Goal: Information Seeking & Learning: Understand process/instructions

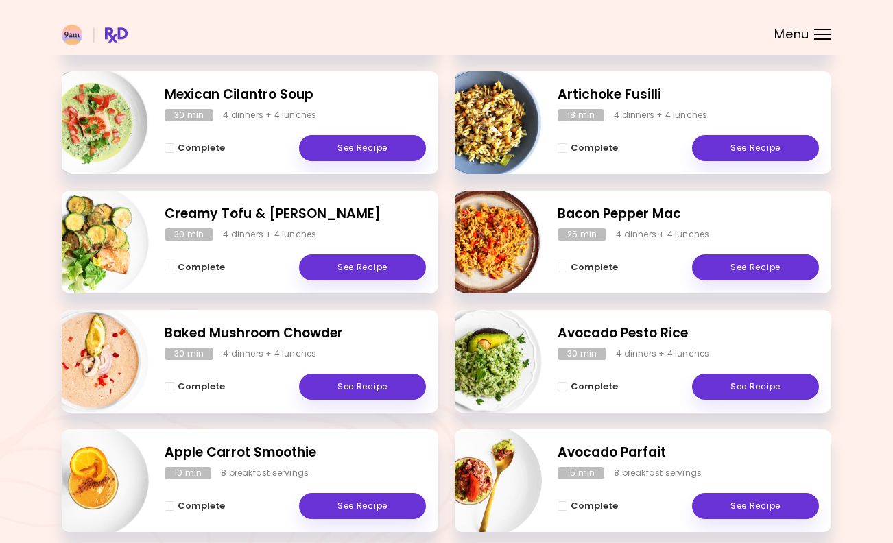
scroll to position [323, 0]
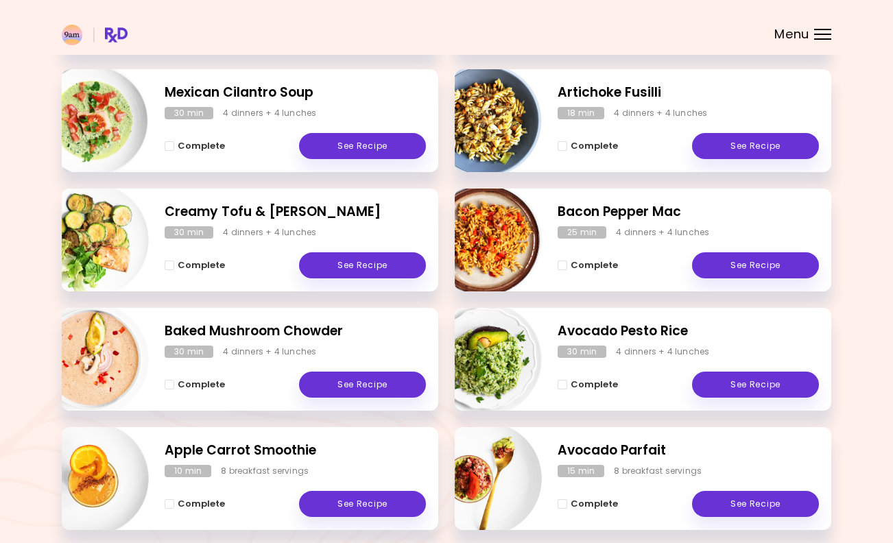
click at [523, 117] on img "Info - Artichoke Fusilli" at bounding box center [485, 121] width 114 height 114
select select "*"
click at [825, 26] on header at bounding box center [446, 27] width 893 height 55
click at [815, 38] on div "Menu" at bounding box center [822, 34] width 17 height 11
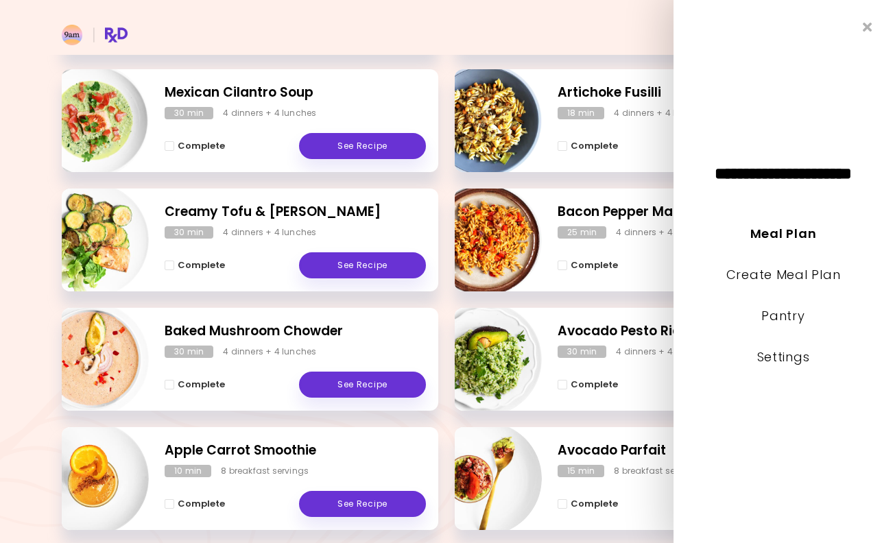
click at [514, 47] on header at bounding box center [446, 27] width 893 height 55
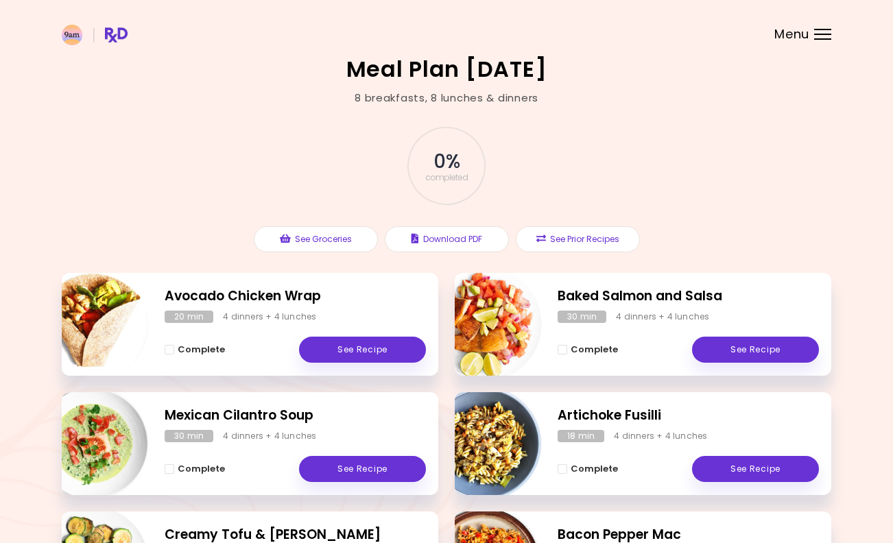
scroll to position [0, 0]
click at [450, 241] on button "Download PDF" at bounding box center [447, 239] width 124 height 26
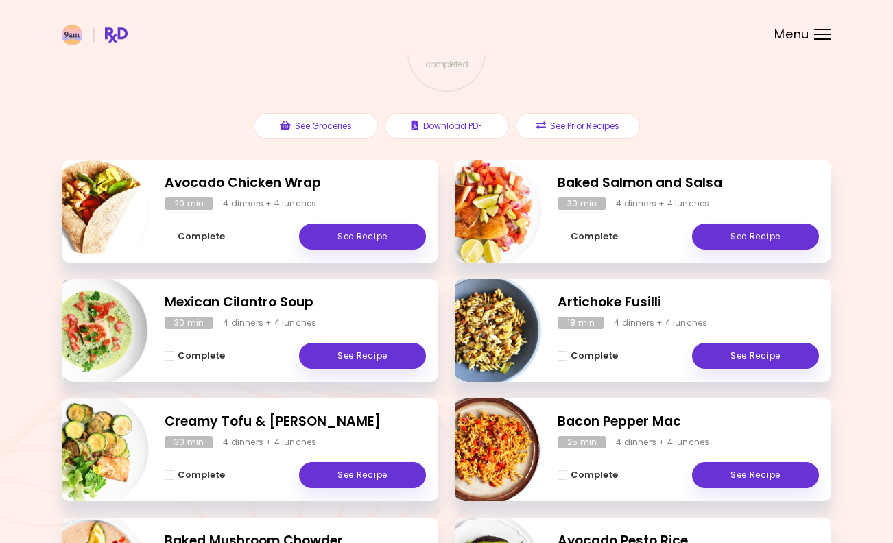
scroll to position [114, 0]
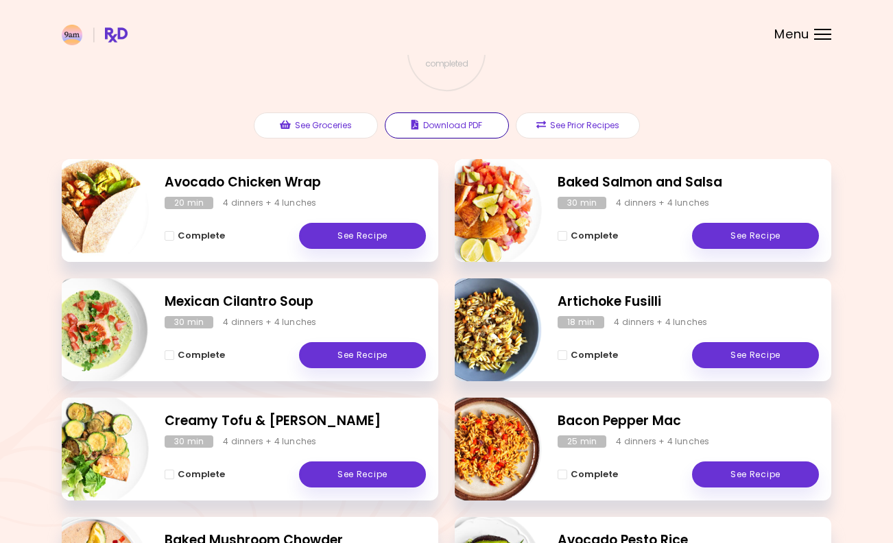
click at [418, 121] on icon "button" at bounding box center [415, 125] width 8 height 10
click at [494, 335] on img "Info - Artichoke Fusilli" at bounding box center [485, 330] width 114 height 114
select select "*"
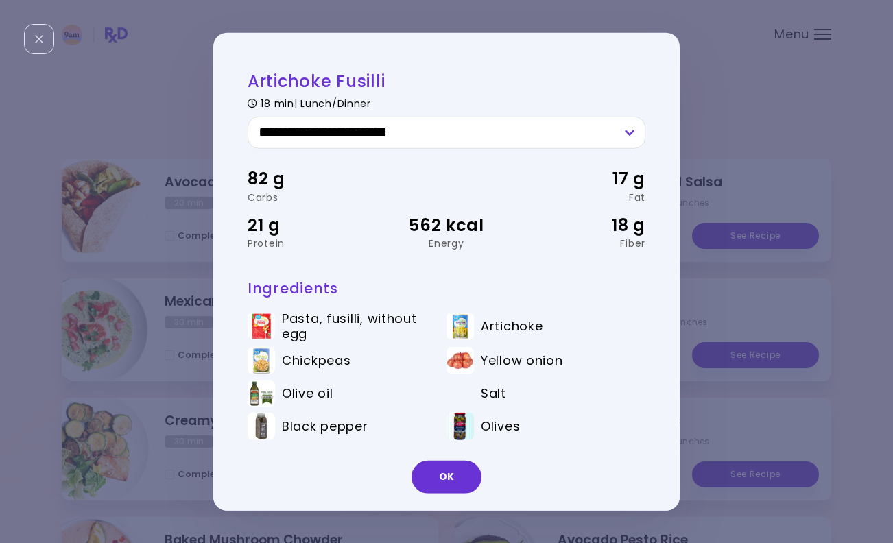
click at [455, 480] on button "OK" at bounding box center [446, 476] width 70 height 33
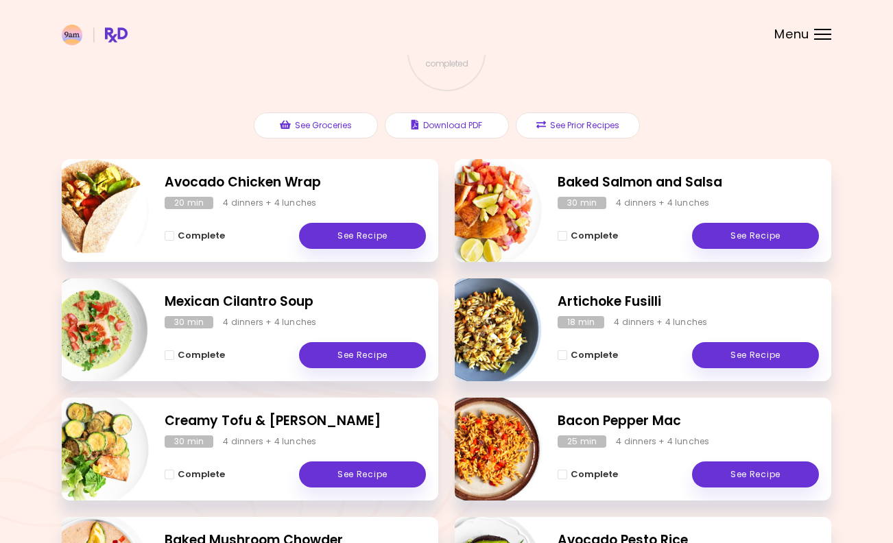
click at [730, 348] on link "See Recipe" at bounding box center [755, 355] width 127 height 26
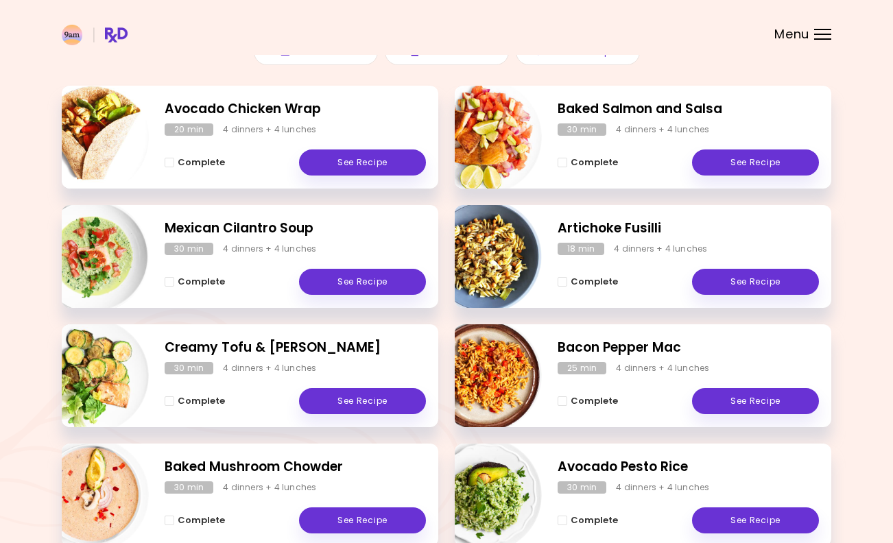
scroll to position [182, 0]
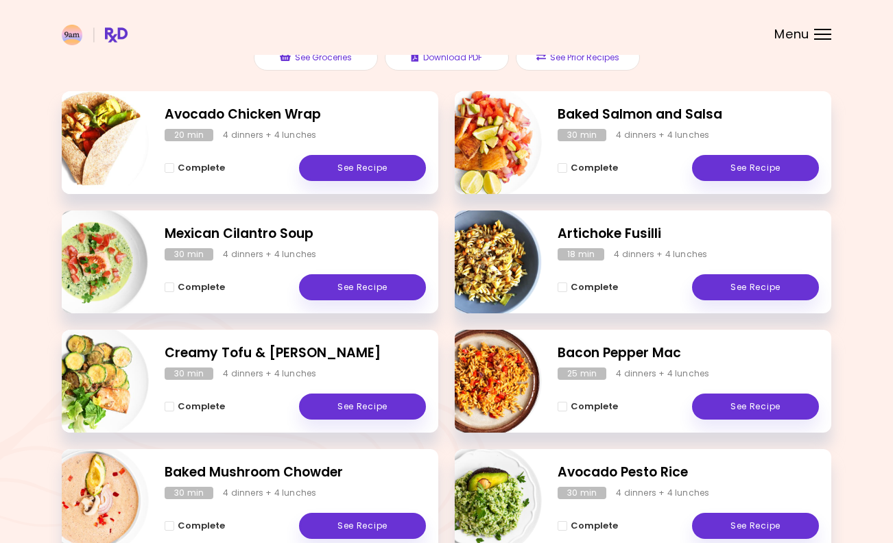
click at [678, 359] on h2 "Bacon Pepper Mac" at bounding box center [688, 354] width 261 height 20
click at [755, 400] on link "See Recipe" at bounding box center [755, 407] width 127 height 26
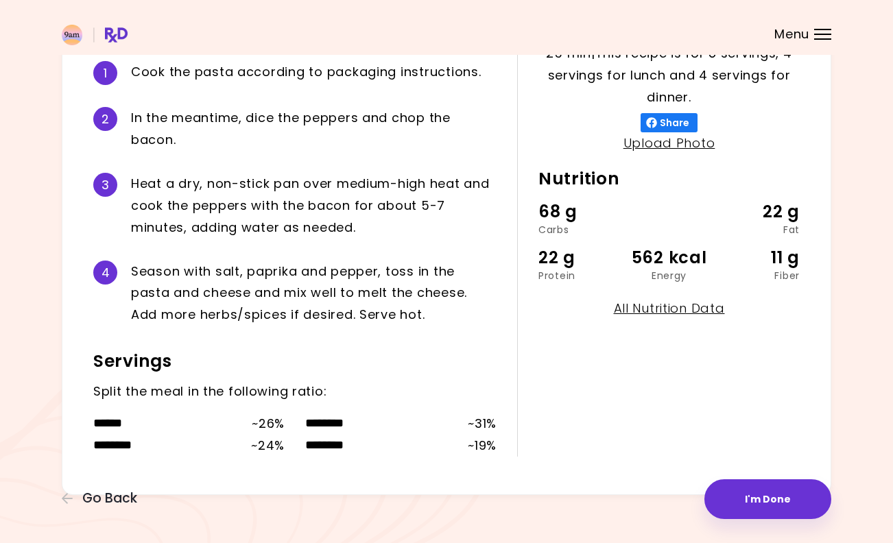
scroll to position [330, 0]
click at [807, 28] on span "Menu" at bounding box center [791, 34] width 35 height 12
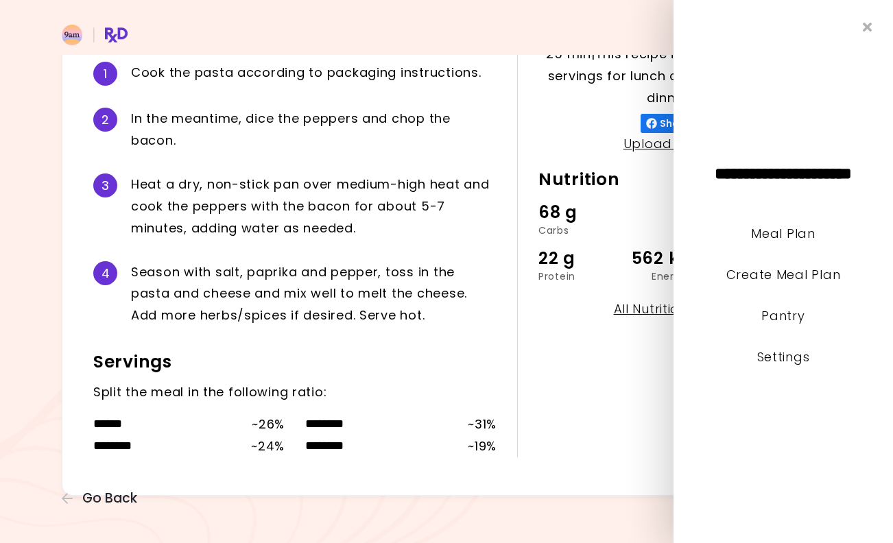
click at [826, 32] on div "**********" at bounding box center [782, 271] width 219 height 543
click at [792, 222] on div "**********" at bounding box center [782, 271] width 219 height 543
click at [802, 226] on link "Meal Plan" at bounding box center [783, 233] width 64 height 17
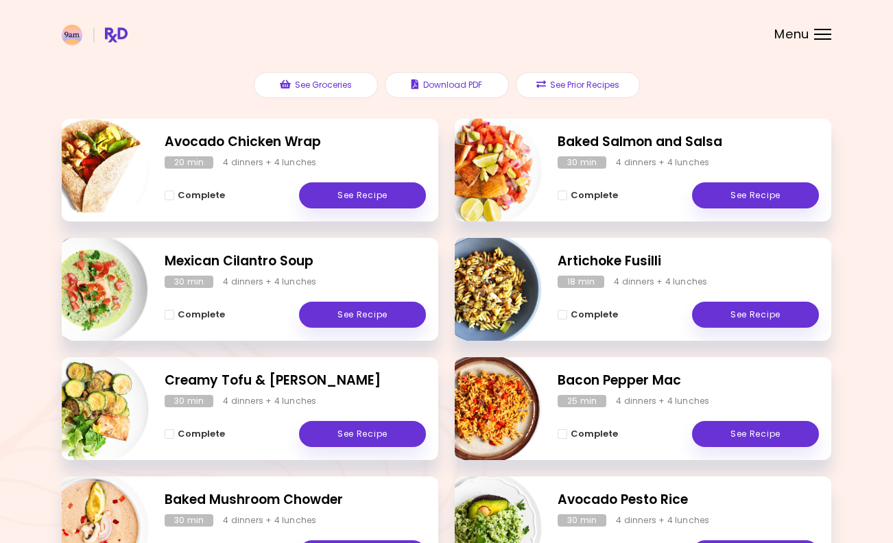
scroll to position [158, 0]
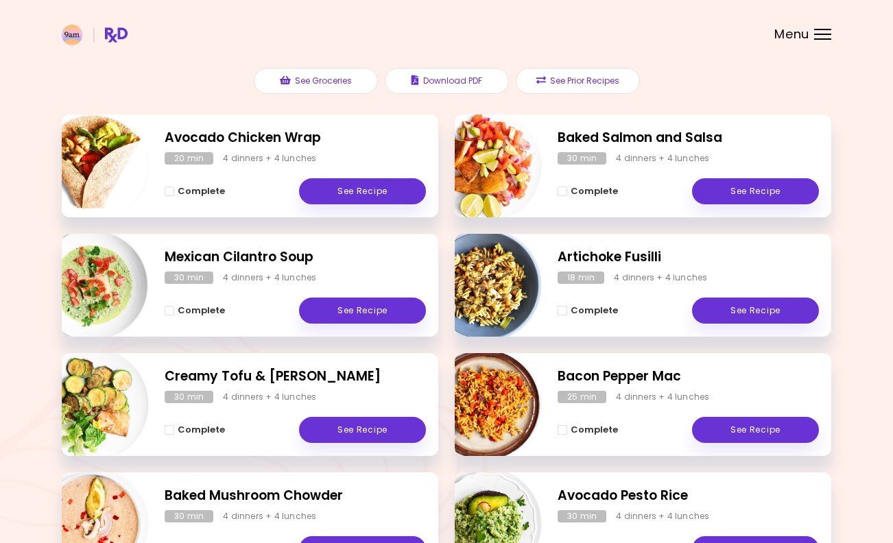
click at [787, 309] on link "See Recipe" at bounding box center [755, 311] width 127 height 26
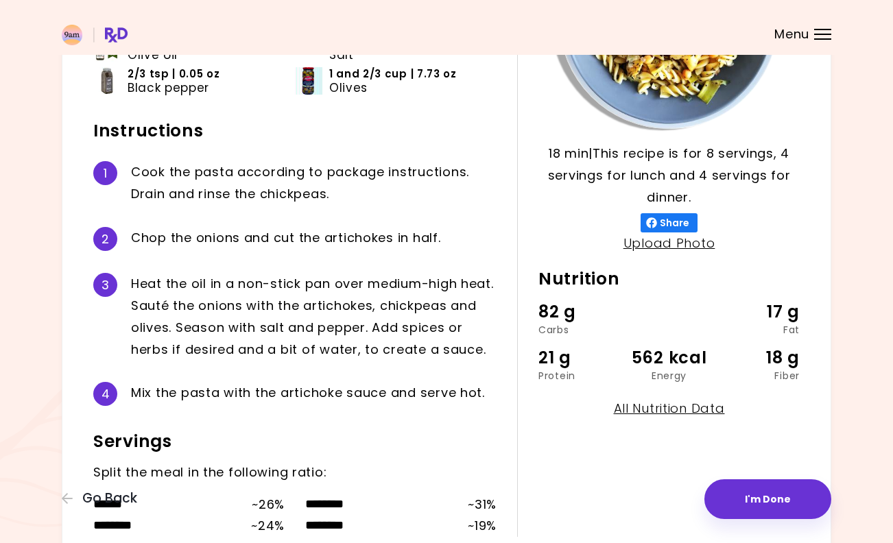
scroll to position [233, 0]
